Goal: Find specific fact: Find specific fact

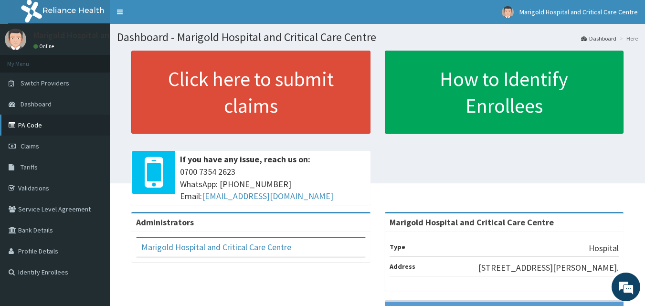
click at [43, 123] on link "PA Code" at bounding box center [55, 125] width 110 height 21
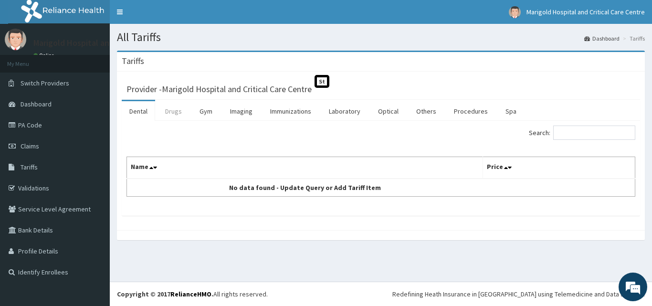
click at [164, 113] on link "Drugs" at bounding box center [174, 111] width 32 height 20
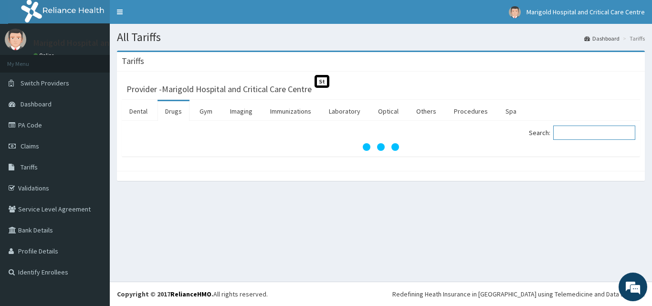
click at [571, 134] on input "Search:" at bounding box center [594, 133] width 82 height 14
paste input "Midazolam"
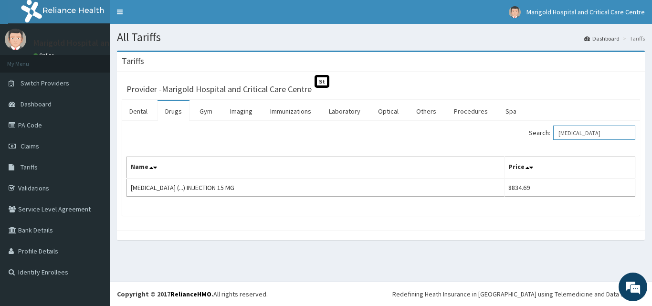
drag, startPoint x: 594, startPoint y: 134, endPoint x: 502, endPoint y: 147, distance: 93.0
click at [502, 147] on div "Search: Midazolam Name Price MIDAZOLAM (...) INJECTION 15 MG 8834.69" at bounding box center [380, 161] width 509 height 71
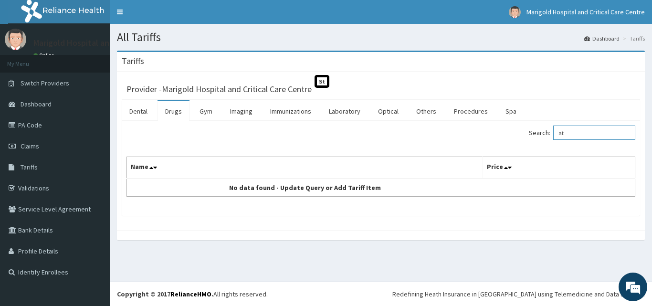
type input "a"
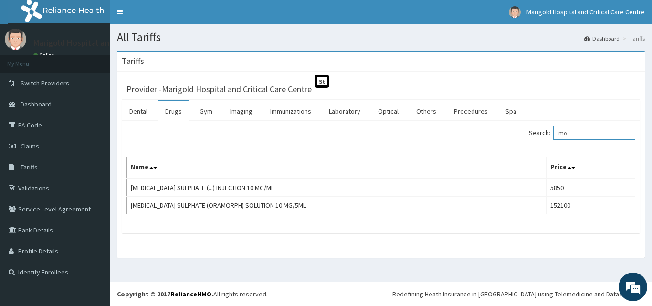
type input "m"
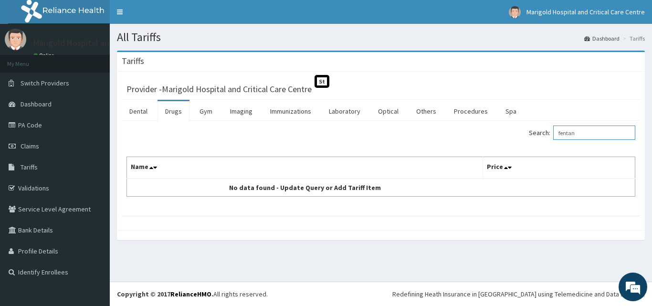
type input "fentan"
click at [49, 125] on link "PA Code" at bounding box center [55, 125] width 110 height 21
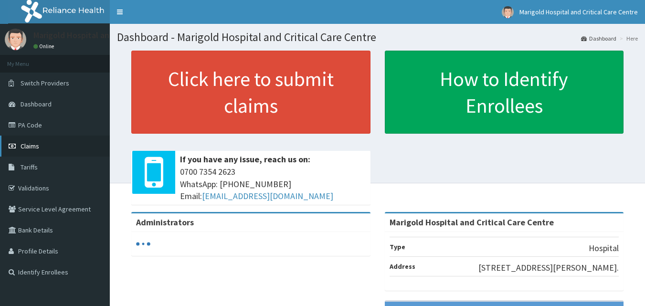
click at [27, 142] on span "Claims" at bounding box center [30, 146] width 19 height 9
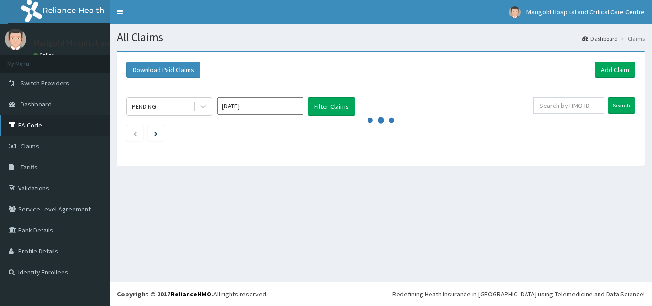
click at [32, 127] on link "PA Code" at bounding box center [55, 125] width 110 height 21
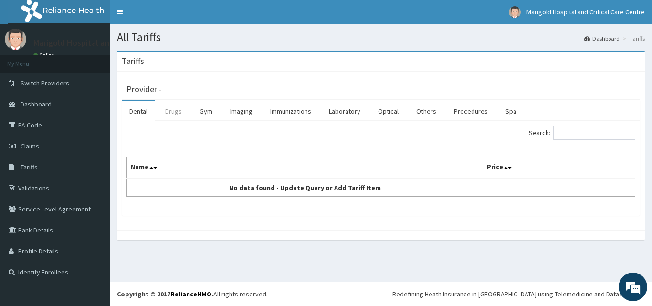
click at [181, 111] on link "Drugs" at bounding box center [174, 111] width 32 height 20
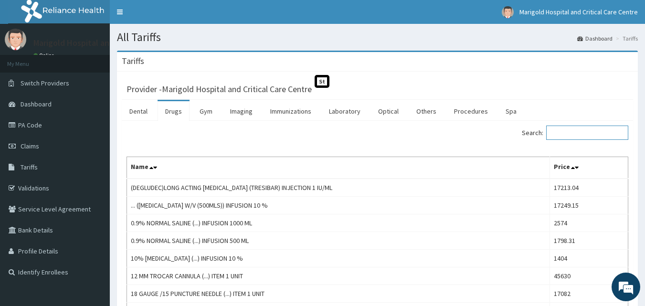
paste input "IV Inj 15 mg"
click at [573, 136] on input "IV Inj 15 mg" at bounding box center [587, 133] width 82 height 14
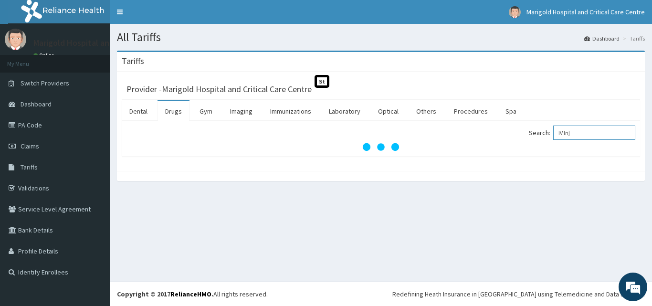
type input "IV Inj"
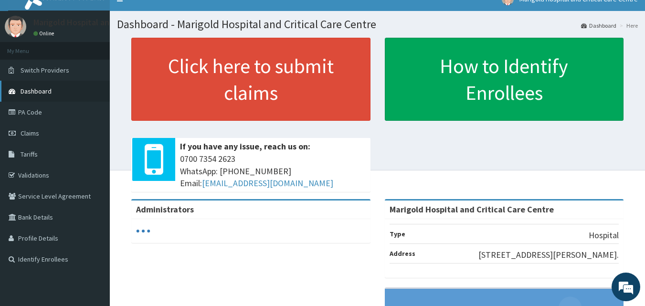
scroll to position [4, 0]
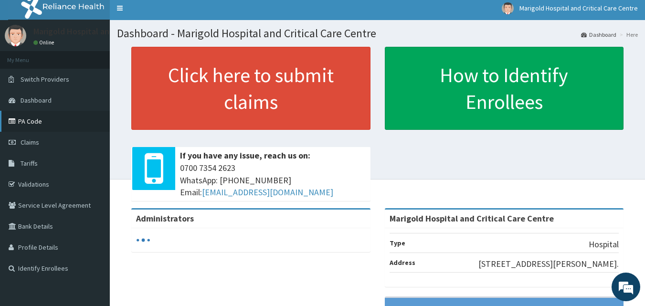
click at [26, 116] on link "PA Code" at bounding box center [55, 121] width 110 height 21
